Goal: Information Seeking & Learning: Learn about a topic

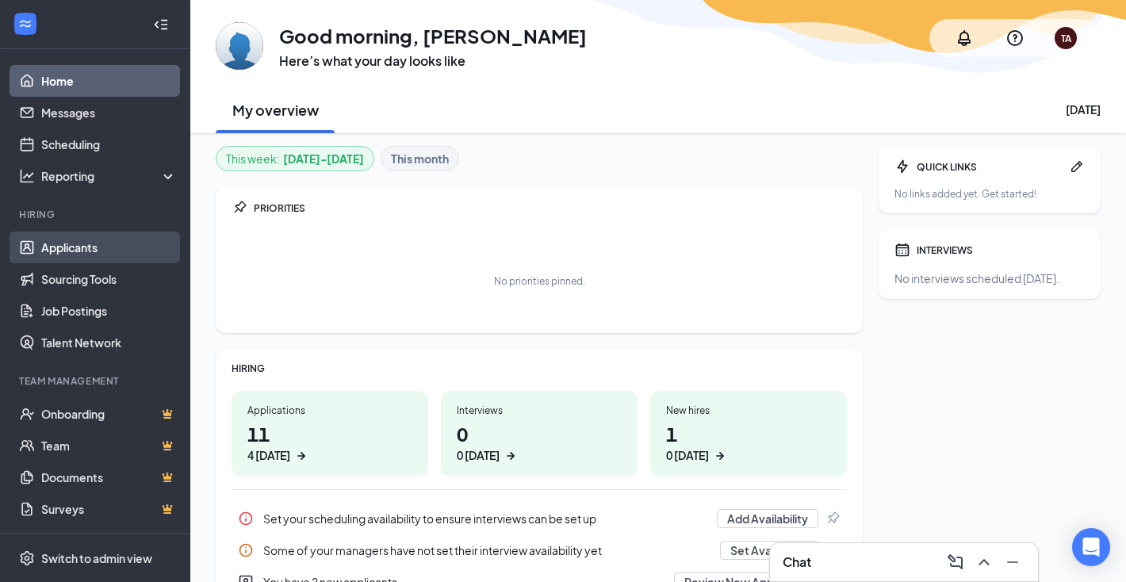
click at [108, 243] on link "Applicants" at bounding box center [109, 248] width 136 height 32
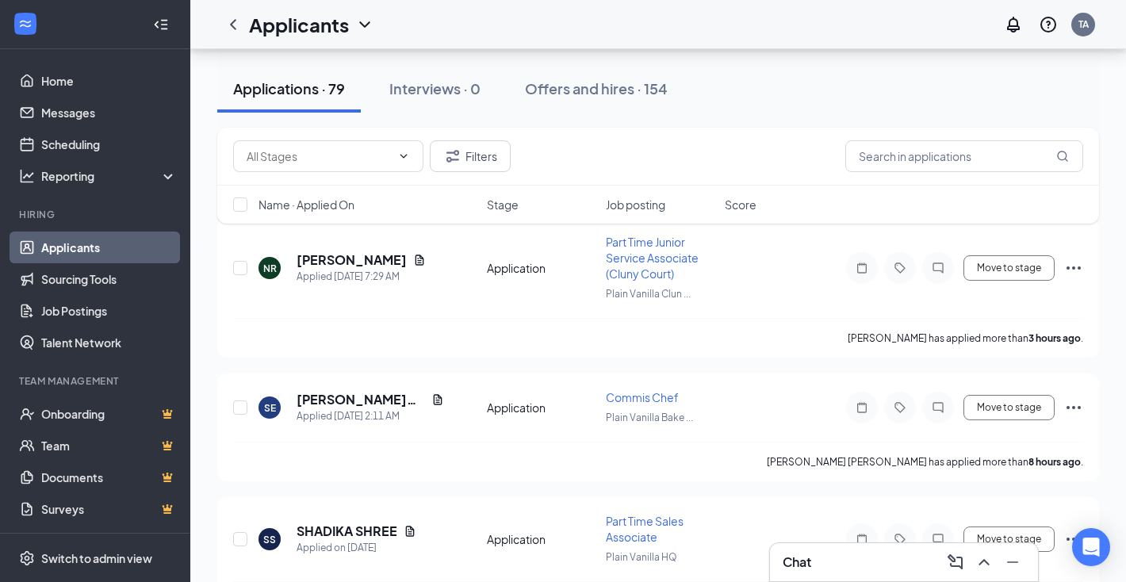
scroll to position [182, 0]
click at [642, 255] on span "Part Time Junior Service Associate (Cluny Court)" at bounding box center [652, 257] width 93 height 46
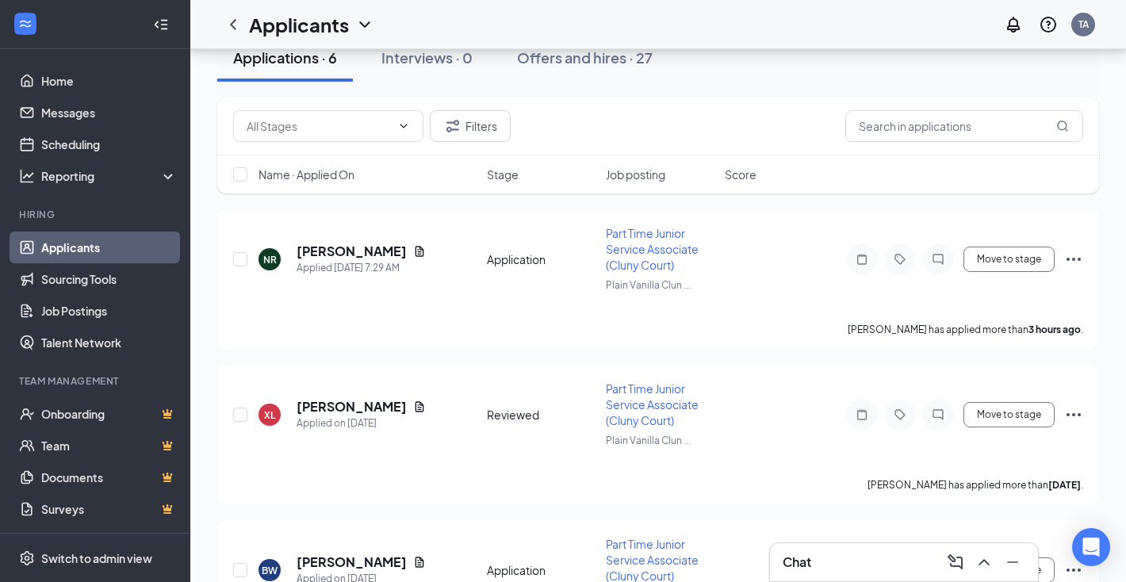
scroll to position [234, 0]
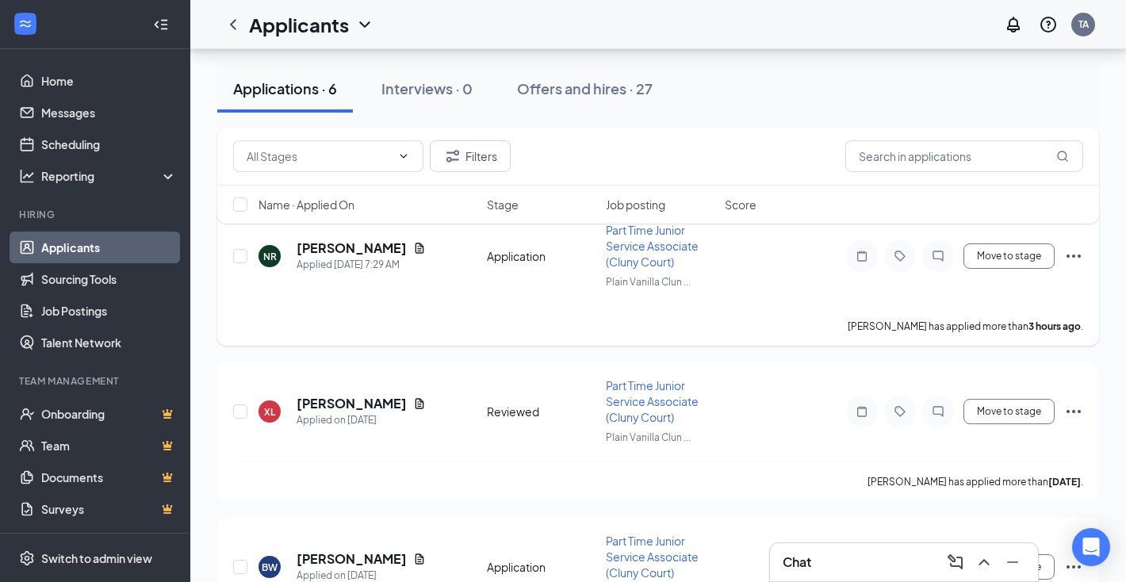
click at [638, 255] on span "Part Time Junior Service Associate (Cluny Court)" at bounding box center [652, 246] width 93 height 46
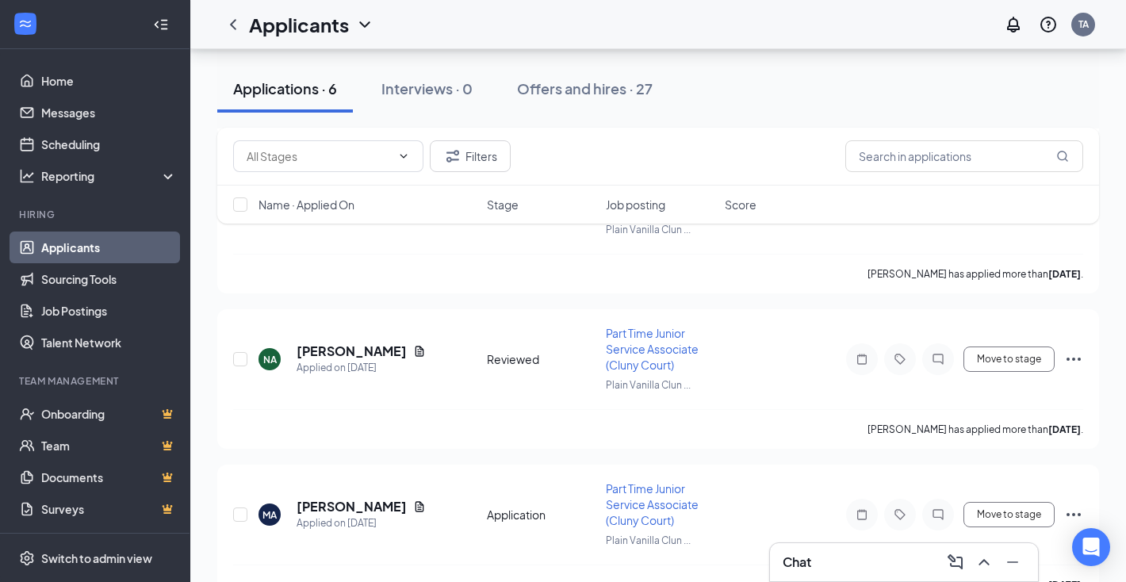
scroll to position [787, 0]
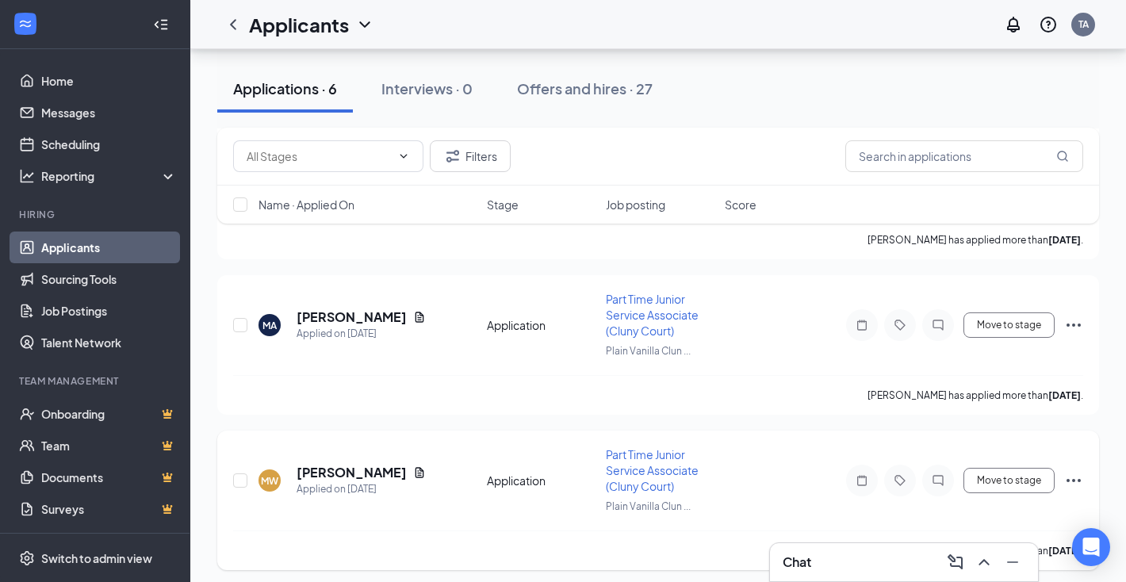
click at [624, 454] on span "Part Time Junior Service Associate (Cluny Court)" at bounding box center [652, 470] width 93 height 46
click at [1074, 324] on icon "Ellipses" at bounding box center [1074, 325] width 14 height 3
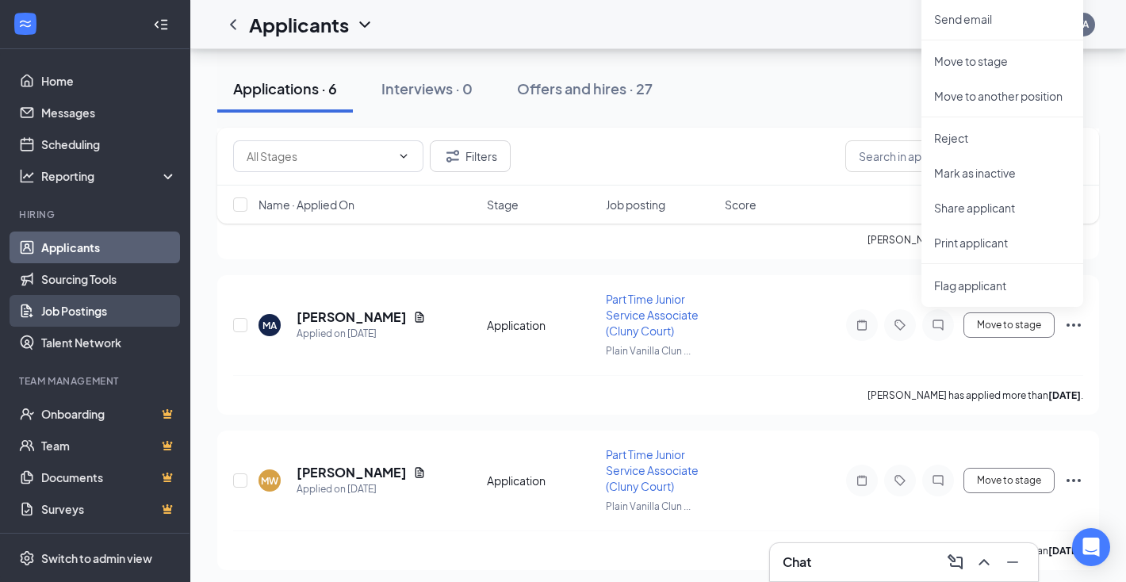
click at [104, 316] on link "Job Postings" at bounding box center [109, 311] width 136 height 32
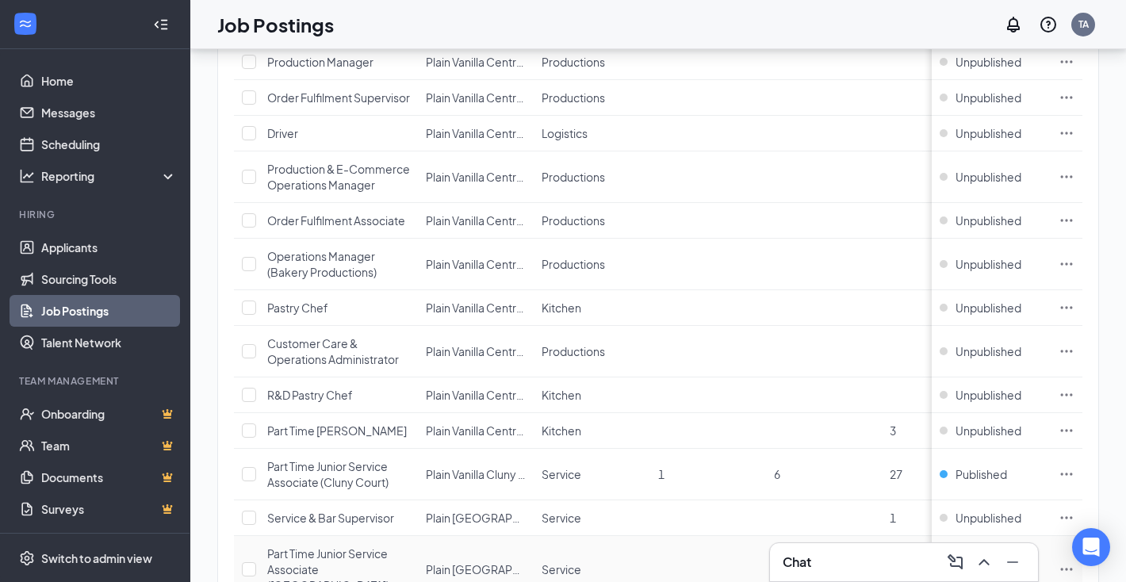
scroll to position [1948, 0]
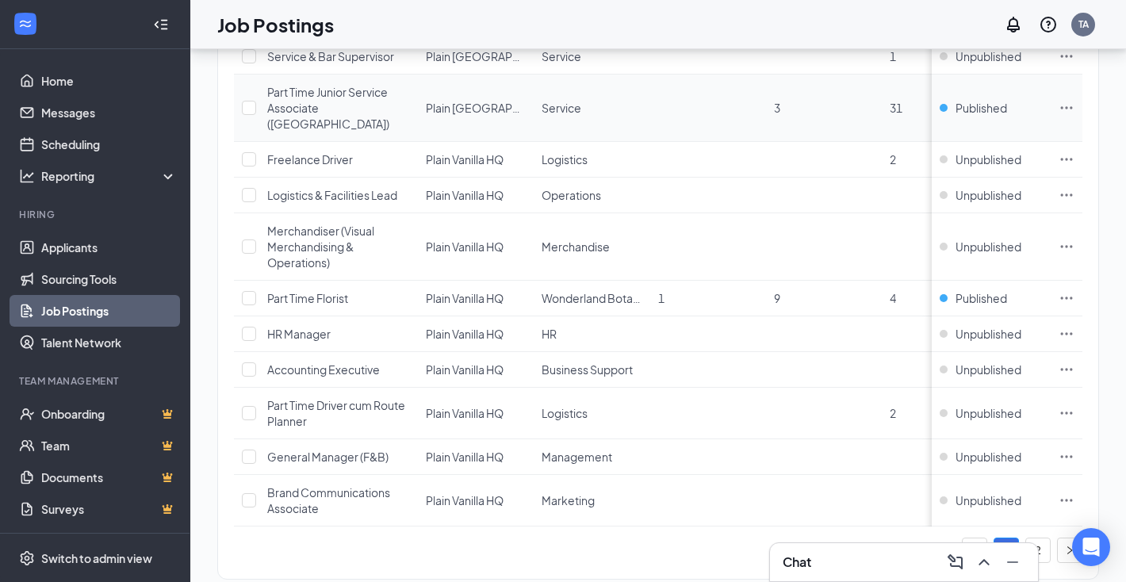
click at [350, 85] on span "Part Time Junior Service Associate ([GEOGRAPHIC_DATA])" at bounding box center [328, 108] width 122 height 46
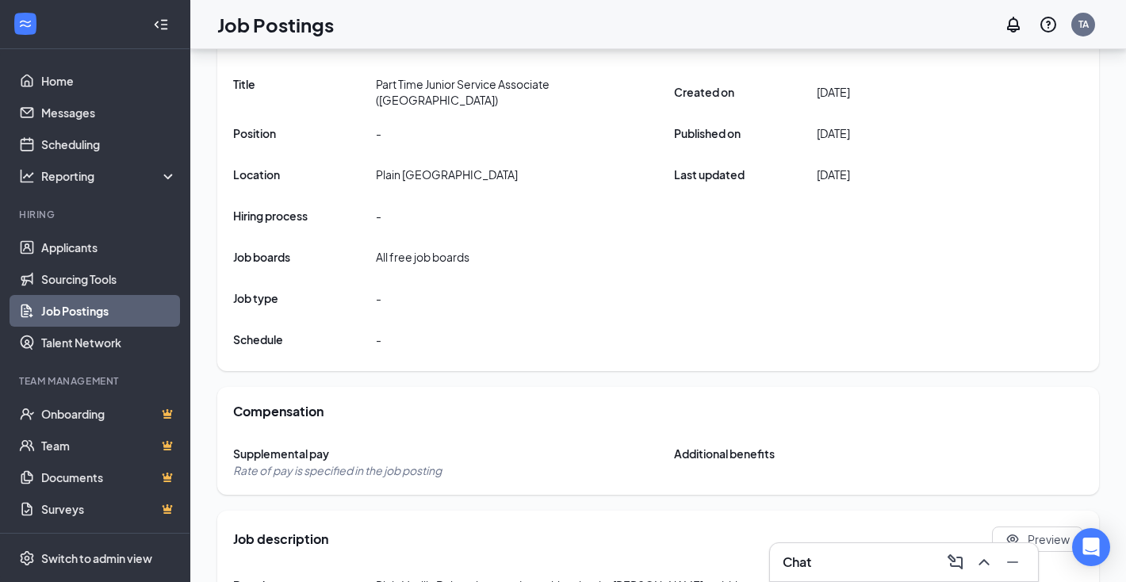
scroll to position [679, 0]
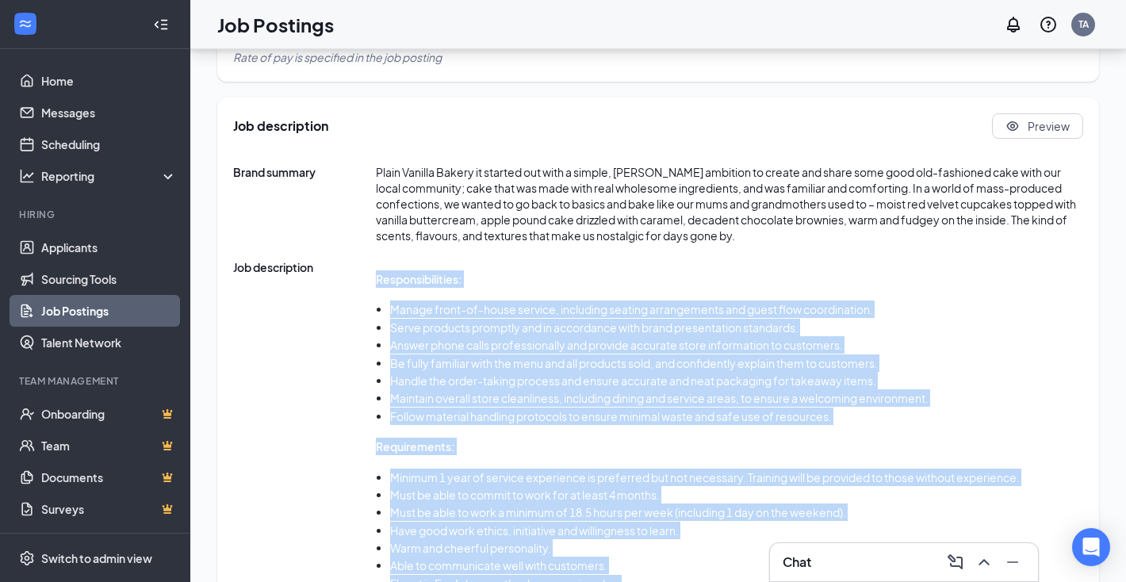
drag, startPoint x: 373, startPoint y: 167, endPoint x: 781, endPoint y: 525, distance: 542.8
click at [781, 525] on div "Job description Responsibilities: Manage front-of-house service, including seat…" at bounding box center [658, 458] width 850 height 399
copy div "Responsibilities: Manage front-of-house service, including seating arrangements…"
